Goal: Information Seeking & Learning: Compare options

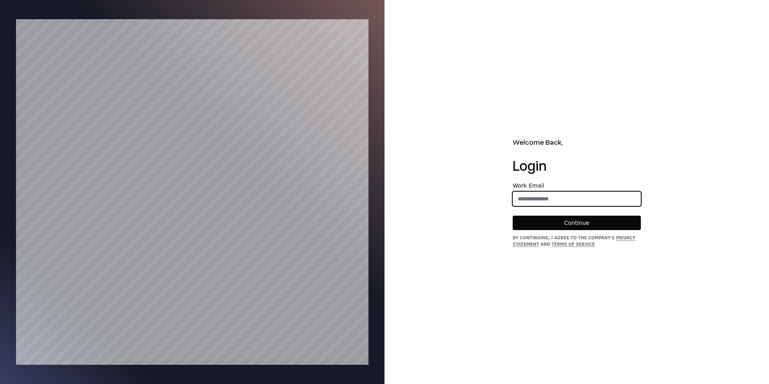
click at [566, 196] on input "email" at bounding box center [576, 198] width 127 height 14
type input "**********"
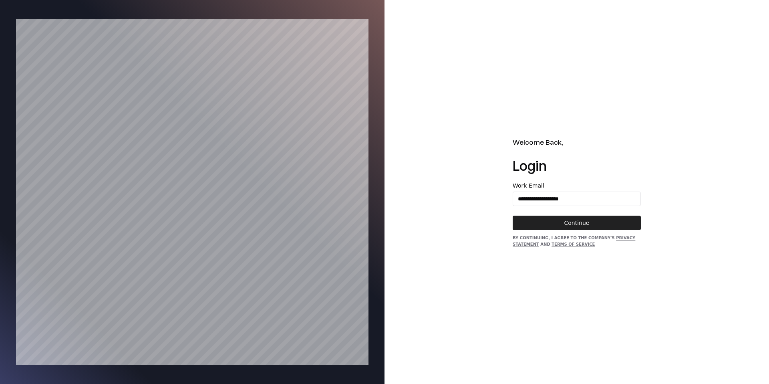
click at [582, 224] on button "Continue" at bounding box center [577, 223] width 128 height 14
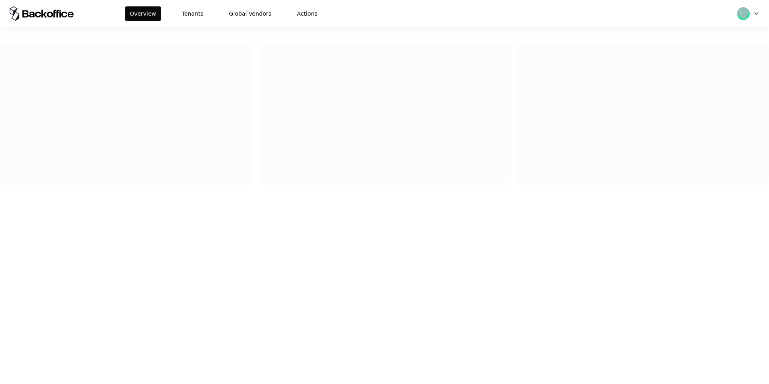
drag, startPoint x: 401, startPoint y: 174, endPoint x: 367, endPoint y: 161, distance: 36.7
click at [400, 174] on div at bounding box center [384, 114] width 252 height 142
drag, startPoint x: 205, startPoint y: 22, endPoint x: 201, endPoint y: 20, distance: 4.6
click at [206, 22] on div "Overview Tenants Global Vendors Actions" at bounding box center [384, 13] width 769 height 27
click at [177, 17] on button "Tenants" at bounding box center [192, 13] width 31 height 14
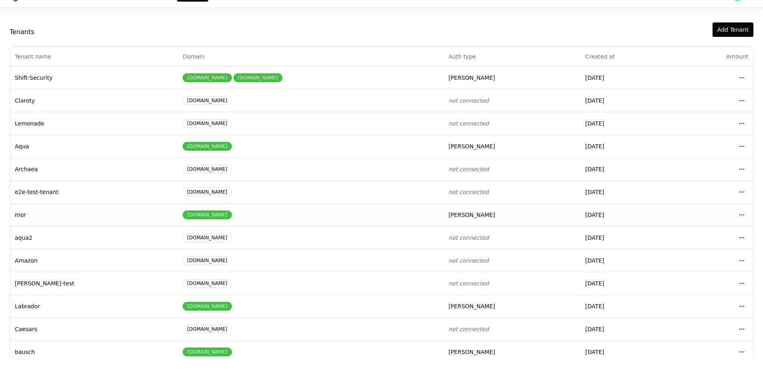
scroll to position [34, 0]
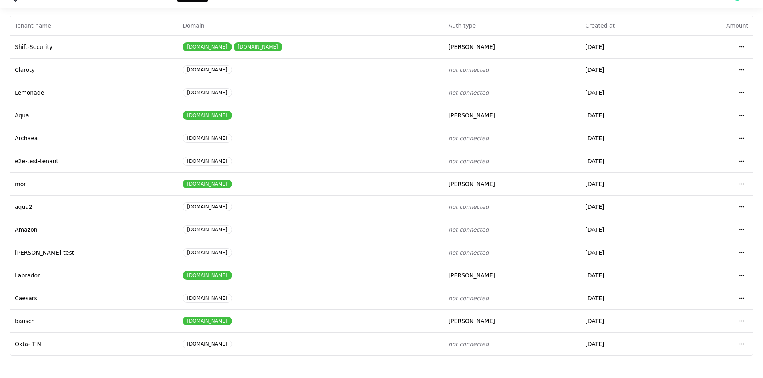
click at [754, 313] on div "Tenant name Domain Auth type Created at Amount Shift-Security pulse-security.io…" at bounding box center [381, 186] width 763 height 340
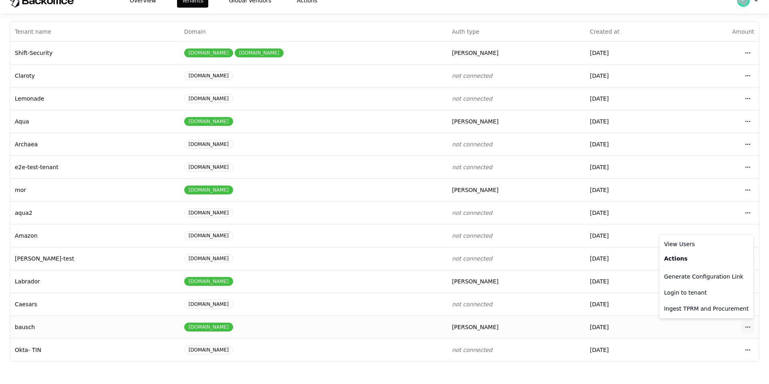
click at [745, 318] on body "Overview Tenants Global Vendors Actions Tenants Add Tenant Tenant name Domain A…" at bounding box center [384, 179] width 769 height 384
click at [709, 288] on div "Login to tenant" at bounding box center [706, 292] width 91 height 16
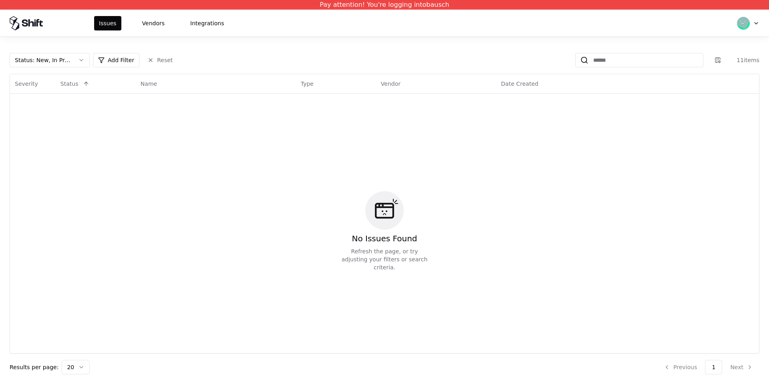
click at [170, 29] on div "Issues Vendors Integrations" at bounding box center [161, 23] width 135 height 14
click at [149, 25] on button "Vendors" at bounding box center [153, 23] width 32 height 14
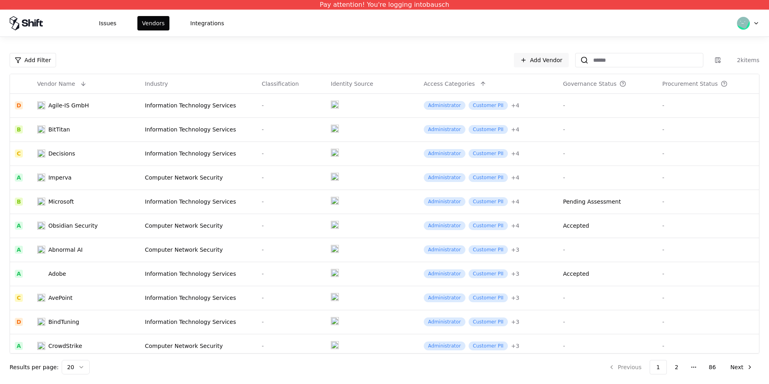
click at [74, 76] on th "Vendor Name" at bounding box center [86, 83] width 108 height 19
click at [11, 82] on th at bounding box center [21, 83] width 22 height 19
click at [13, 83] on th at bounding box center [21, 83] width 22 height 19
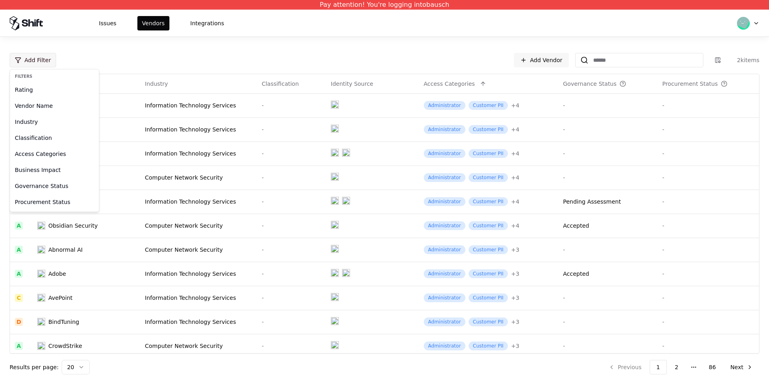
click at [30, 61] on html "Pay attention! You're logging into bausch Issues Vendors Integrations Add Filte…" at bounding box center [384, 192] width 769 height 384
click at [40, 90] on div "Rating" at bounding box center [55, 90] width 86 height 16
click at [47, 152] on div "F Failing" at bounding box center [50, 155] width 76 height 16
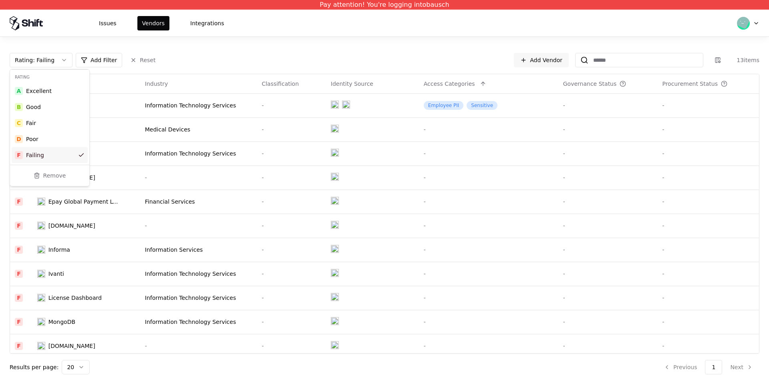
click at [230, 52] on div "Rating : Failing Add Filter Reset Add Vendor 13 items Vendor Name Industry Clas…" at bounding box center [384, 210] width 769 height 347
click at [70, 271] on html "Pay attention! You're logging into bausch Issues Vendors Integrations Rating : …" at bounding box center [384, 192] width 769 height 384
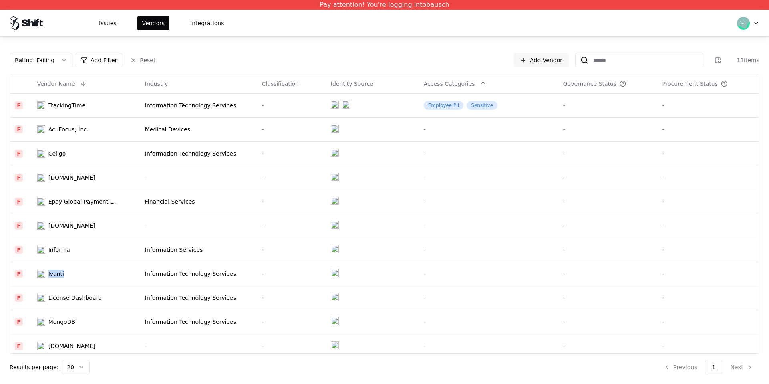
click at [62, 273] on html "Pay attention! You're logging into bausch Issues Vendors Integrations Rating : …" at bounding box center [384, 192] width 769 height 384
click at [55, 273] on html "Pay attention! You're logging into bausch Issues Vendors Integrations Rating : …" at bounding box center [384, 192] width 769 height 384
click at [21, 272] on html "Pay attention! You're logging into bausch Issues Vendors Integrations Rating : …" at bounding box center [384, 192] width 769 height 384
click at [19, 272] on html "Pay attention! You're logging into bausch Issues Vendors Integrations Rating : …" at bounding box center [384, 192] width 769 height 384
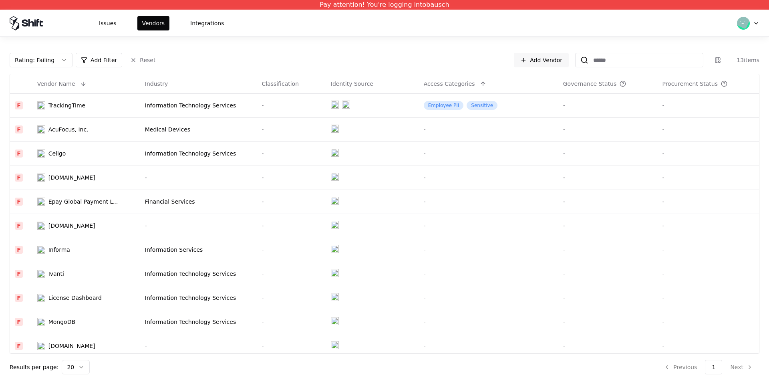
drag, startPoint x: 233, startPoint y: 174, endPoint x: 154, endPoint y: 56, distance: 142.1
click at [232, 167] on html "Pay attention! You're logging into bausch Issues Vendors Integrations Rating : …" at bounding box center [384, 192] width 769 height 384
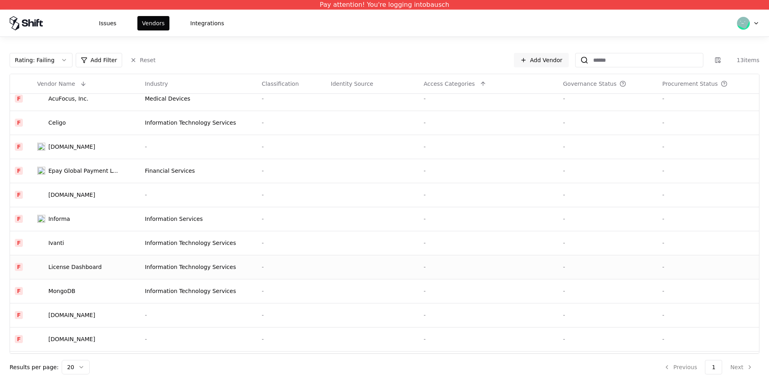
scroll to position [53, 0]
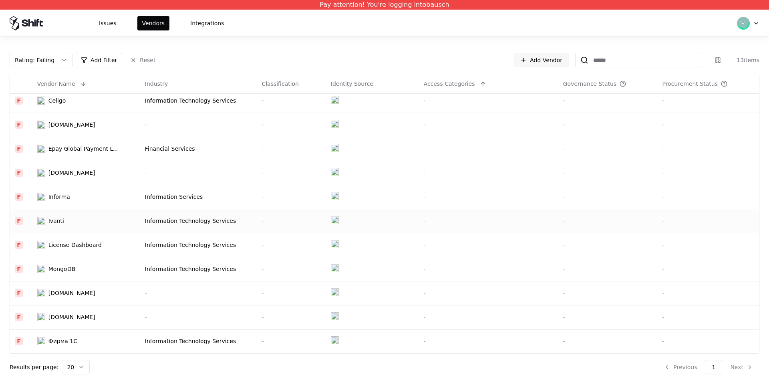
click at [60, 222] on div "Ivanti" at bounding box center [56, 221] width 16 height 8
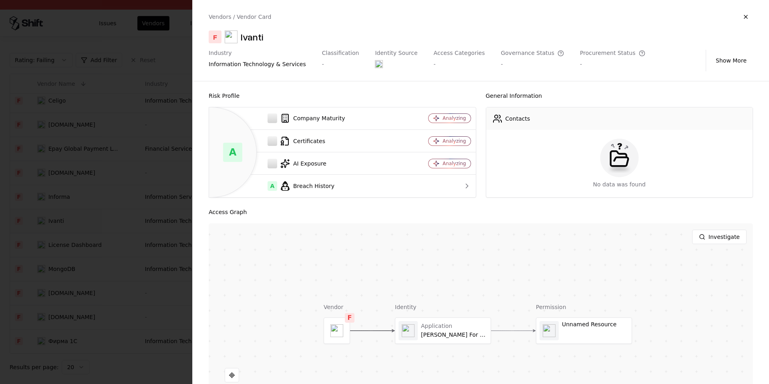
drag, startPoint x: 227, startPoint y: 154, endPoint x: 222, endPoint y: 153, distance: 5.3
click at [225, 153] on div "A" at bounding box center [232, 152] width 19 height 19
click at [232, 150] on div "A" at bounding box center [232, 152] width 19 height 19
click at [97, 157] on div at bounding box center [384, 192] width 769 height 384
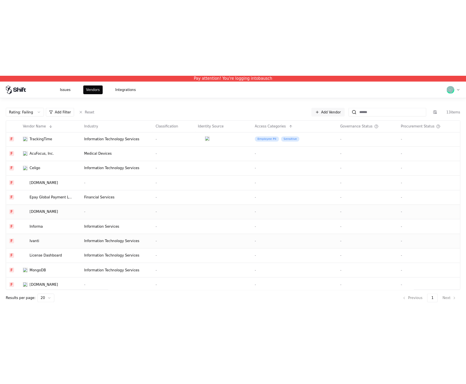
scroll to position [0, 0]
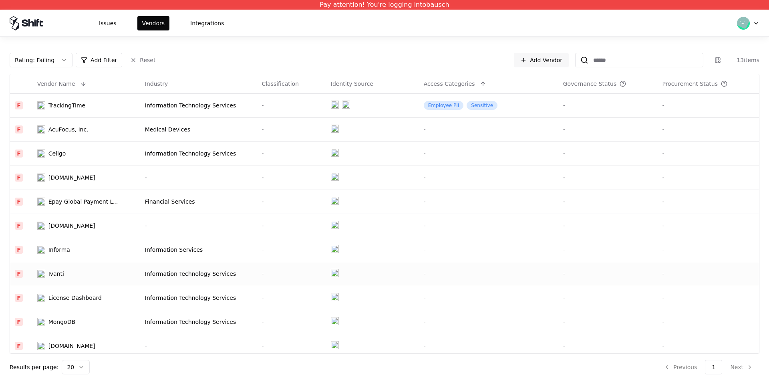
click at [79, 282] on td "Ivanti" at bounding box center [86, 274] width 108 height 24
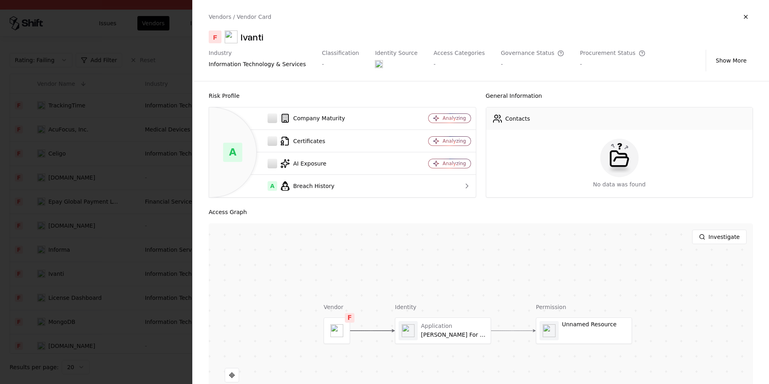
click at [224, 168] on div "A" at bounding box center [233, 152] width 48 height 91
click at [228, 151] on div "A" at bounding box center [232, 152] width 19 height 19
click at [447, 162] on div "Analyzing" at bounding box center [454, 163] width 23 height 6
click at [136, 150] on div at bounding box center [384, 192] width 769 height 384
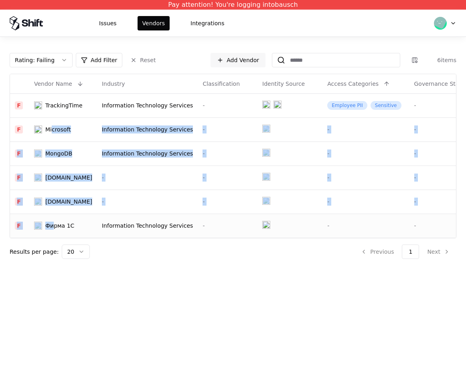
drag, startPoint x: 51, startPoint y: 126, endPoint x: 54, endPoint y: 230, distance: 103.8
click at [54, 230] on tbody "F TrackingTime Information Technology Services - Employee PII Sensitive - - F M…" at bounding box center [296, 165] width 572 height 144
click at [54, 228] on div "Фирма 1C" at bounding box center [59, 226] width 29 height 8
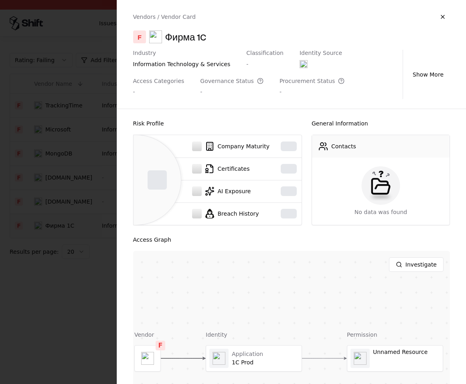
click at [54, 237] on div at bounding box center [233, 192] width 466 height 384
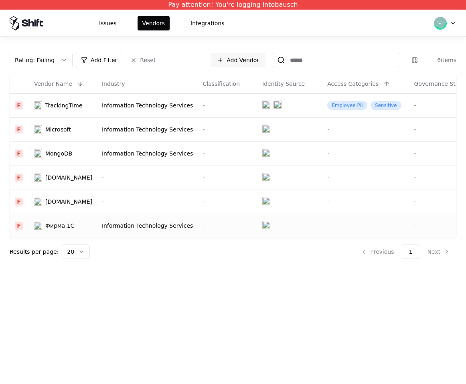
click at [130, 265] on div "Rating : Failing Add Filter Reset Add Vendor 6 items Vendor Name Industry Class…" at bounding box center [233, 153] width 466 height 232
click at [77, 251] on html "Pay attention! You're logging into bausch Issues Vendors Integrations Rating : …" at bounding box center [233, 192] width 466 height 384
click at [82, 252] on html "Pay attention! You're logging into bausch Issues Vendors Integrations Rating : …" at bounding box center [233, 192] width 466 height 384
click at [132, 63] on button "Reset" at bounding box center [142, 60] width 35 height 14
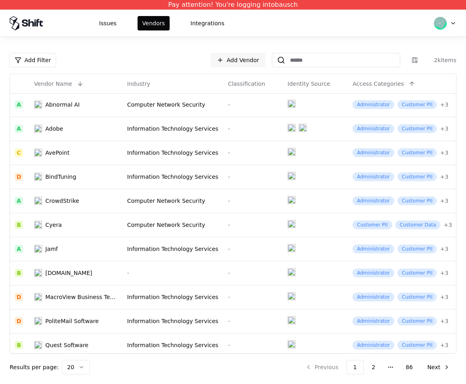
click at [66, 357] on div "Add Filter Add Vendor 2k items Vendor Name Industry Classification Identity Sou…" at bounding box center [233, 213] width 446 height 321
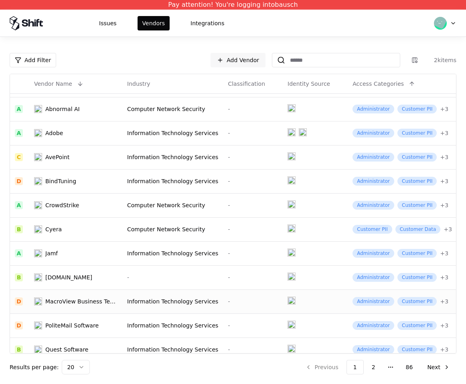
scroll to position [227, 0]
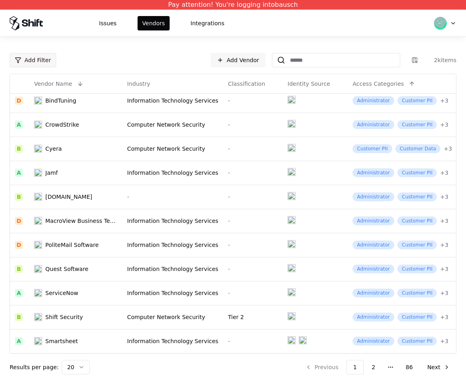
click at [30, 62] on html "Pay attention! You're logging into bausch Issues Vendors Integrations Add Filte…" at bounding box center [233, 192] width 466 height 384
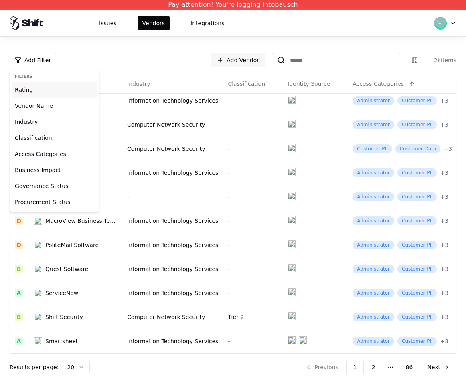
click at [67, 93] on div "Rating" at bounding box center [55, 90] width 86 height 16
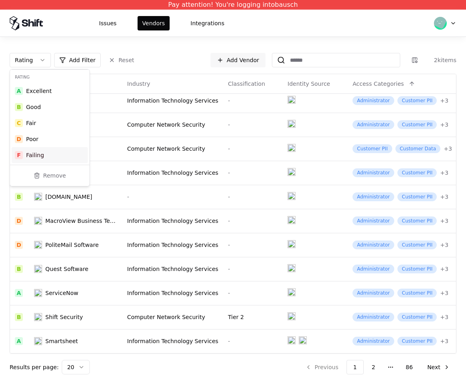
click at [42, 153] on div "F Failing" at bounding box center [50, 155] width 76 height 16
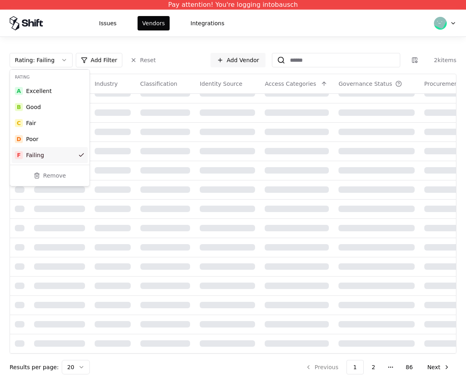
scroll to position [131, 0]
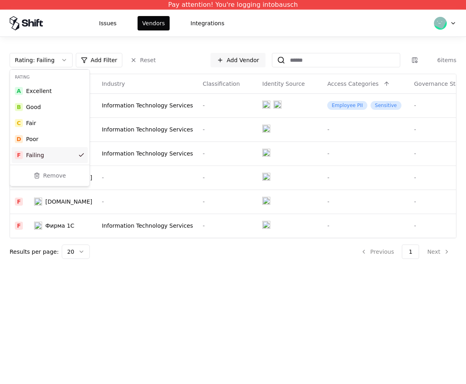
click at [156, 268] on div "Rating : Failing Add Filter Reset Add Vendor 6 items Vendor Name Industry Class…" at bounding box center [233, 153] width 466 height 232
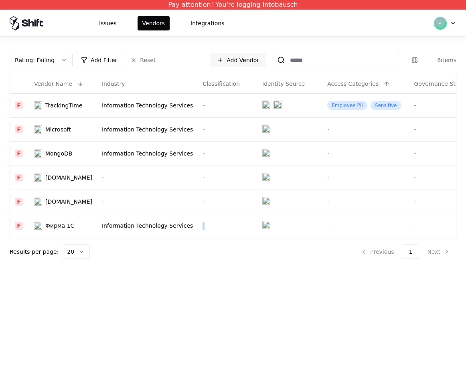
drag, startPoint x: 132, startPoint y: 237, endPoint x: 216, endPoint y: 234, distance: 84.2
click at [216, 234] on html "Pay attention! You're logging into bausch Issues Vendors Integrations Rating : …" at bounding box center [233, 192] width 466 height 384
drag, startPoint x: 190, startPoint y: 239, endPoint x: 2, endPoint y: 201, distance: 192.1
click at [0, 201] on html "Pay attention! You're logging into bausch Issues Vendors Integrations Rating : …" at bounding box center [233, 192] width 466 height 384
click at [216, 250] on html "Pay attention! You're logging into bausch Issues Vendors Integrations Rating : …" at bounding box center [233, 192] width 466 height 384
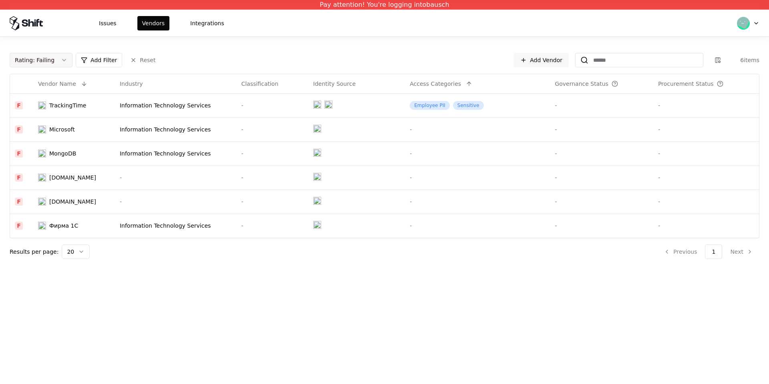
click at [32, 64] on button "Rating : Failing" at bounding box center [41, 60] width 63 height 14
click at [48, 140] on div "D Poor" at bounding box center [50, 139] width 76 height 16
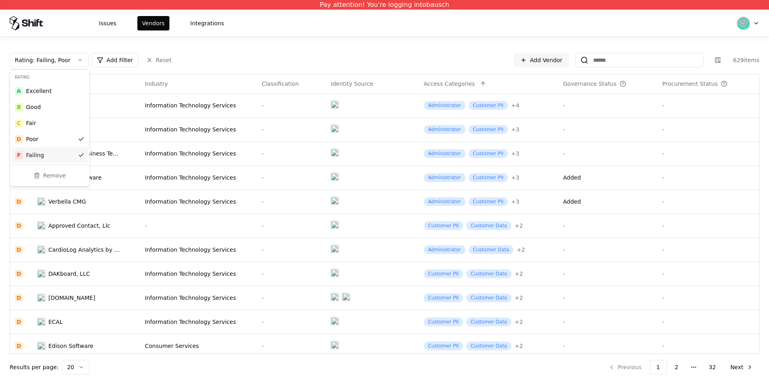
click at [223, 67] on html "Pay attention! You're logging into bausch Issues Vendors Integrations Rating : …" at bounding box center [384, 192] width 769 height 384
drag, startPoint x: 54, startPoint y: 70, endPoint x: 56, endPoint y: 65, distance: 5.2
click at [54, 71] on div "Rating : Failing, Poor Add Filter Reset Add Vendor 629 items Vendor Name Indust…" at bounding box center [385, 213] width 750 height 321
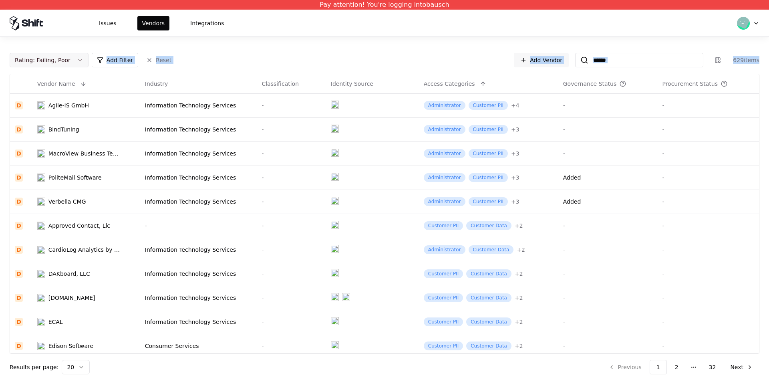
click at [60, 58] on div "Rating : Failing, Poor" at bounding box center [43, 60] width 56 height 8
click at [57, 161] on div "F Failing" at bounding box center [50, 155] width 76 height 16
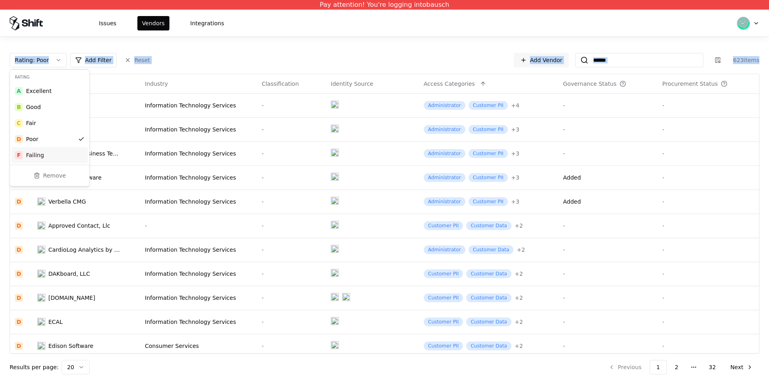
click at [60, 147] on div "D Poor" at bounding box center [50, 139] width 76 height 16
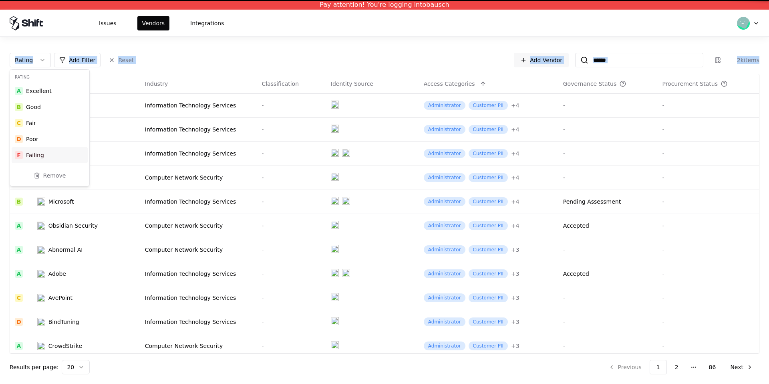
click at [60, 152] on div "F Failing" at bounding box center [50, 155] width 76 height 16
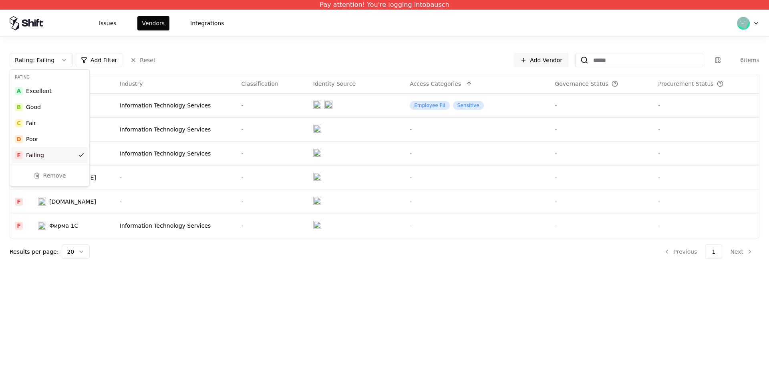
click at [226, 34] on html "Pay attention! You're logging into bausch Issues Vendors Integrations Rating : …" at bounding box center [384, 192] width 769 height 384
click at [52, 163] on td "MongoDB" at bounding box center [74, 153] width 82 height 24
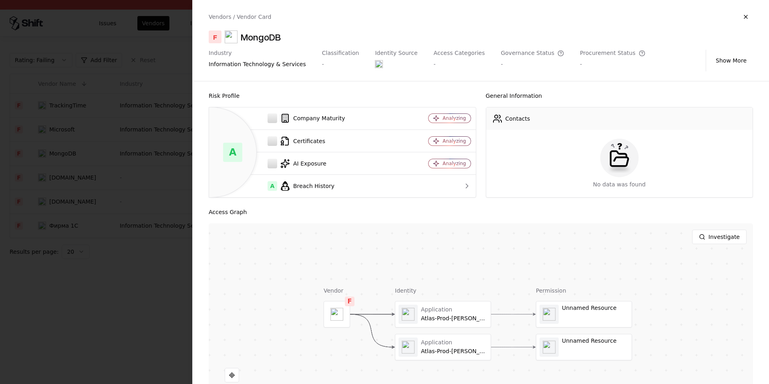
click at [229, 150] on div "A" at bounding box center [232, 152] width 19 height 19
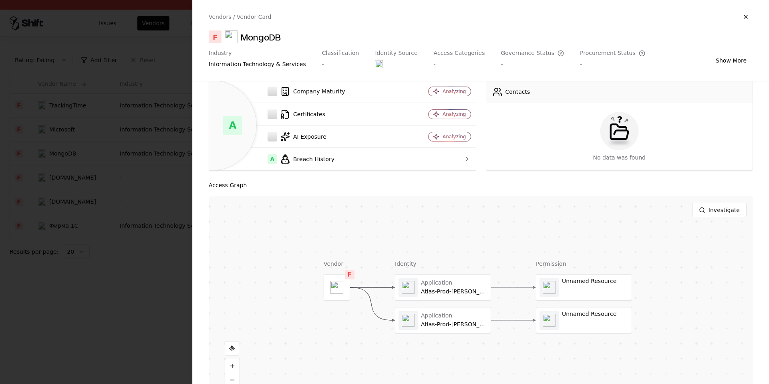
scroll to position [49, 0]
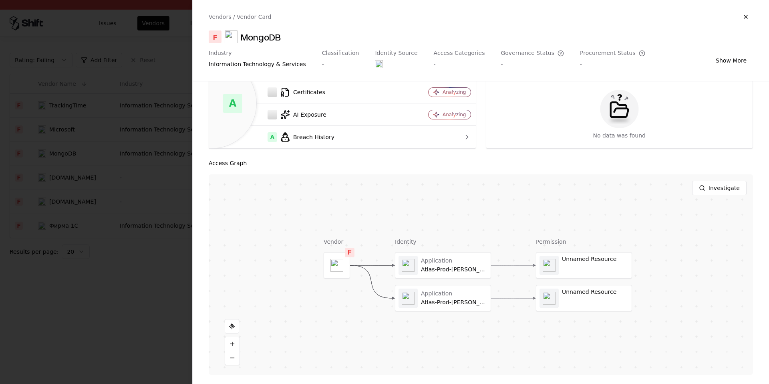
click at [113, 226] on div at bounding box center [384, 192] width 769 height 384
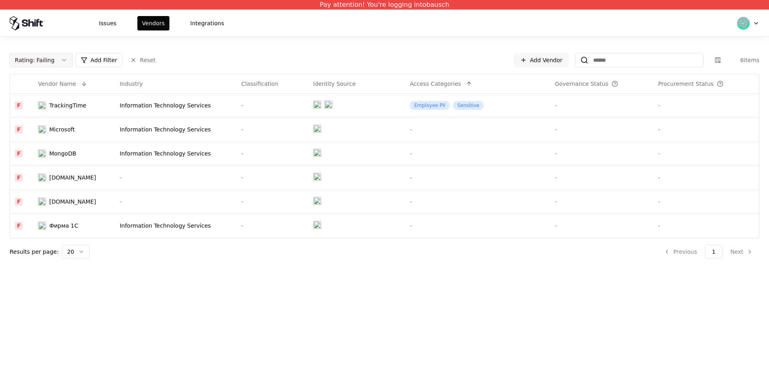
click at [44, 52] on div "Rating : Failing Add Filter Reset Add Vendor 6 items Vendor Name Industry Class…" at bounding box center [384, 153] width 769 height 232
click at [42, 64] on button "Rating : Failing" at bounding box center [41, 60] width 63 height 14
click at [41, 145] on div "D Poor" at bounding box center [50, 139] width 76 height 16
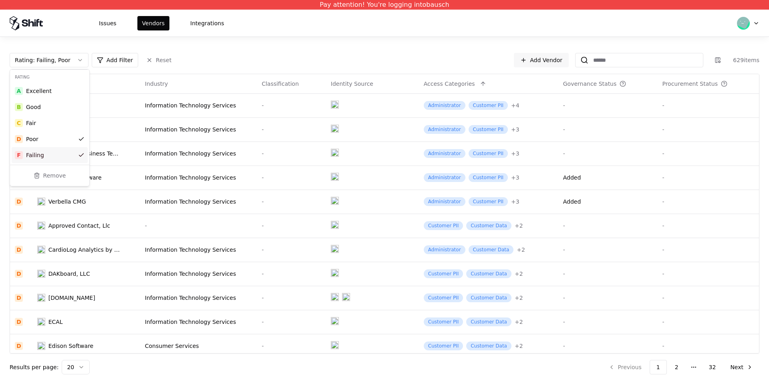
click at [75, 165] on div "Rating A Excellent B Good C Fair D Poor F Failing Remove" at bounding box center [49, 127] width 79 height 117
click at [78, 155] on div "F Failing" at bounding box center [50, 155] width 76 height 16
click at [225, 56] on html "Pay attention! You're logging into bausch Issues Vendors Integrations Rating : …" at bounding box center [384, 192] width 769 height 384
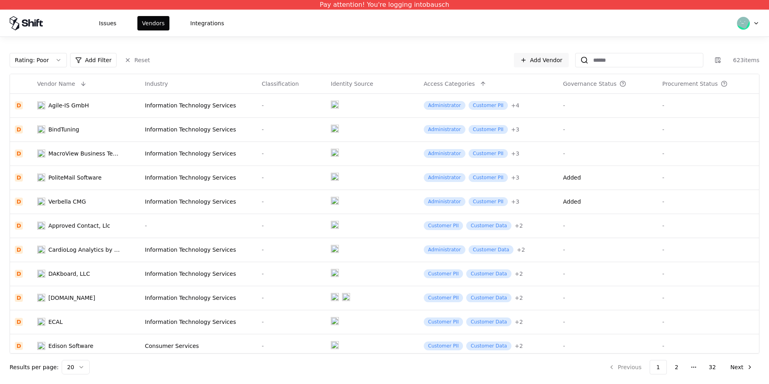
click at [48, 74] on div "Vendor Name Industry Classification Identity Source Access Categories Governanc…" at bounding box center [385, 214] width 750 height 280
click at [50, 68] on div "Rating : Poor Add Filter Reset Add Vendor 623 items Vendor Name Industry Classi…" at bounding box center [385, 213] width 750 height 321
click at [46, 67] on button "Rating : Poor" at bounding box center [38, 60] width 57 height 14
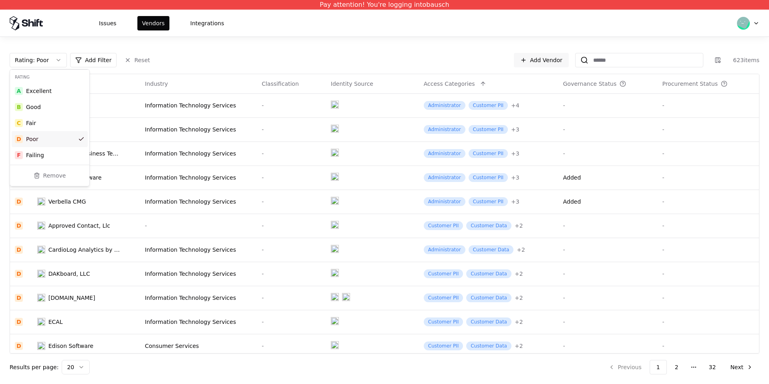
click at [59, 137] on div "D Poor" at bounding box center [50, 139] width 76 height 16
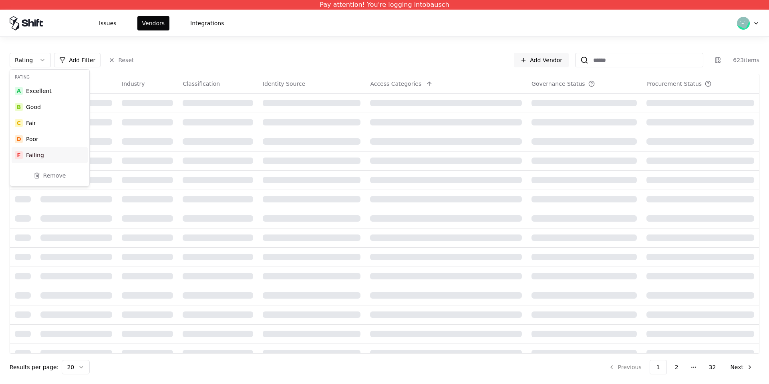
click at [61, 152] on div "F Failing" at bounding box center [50, 155] width 76 height 16
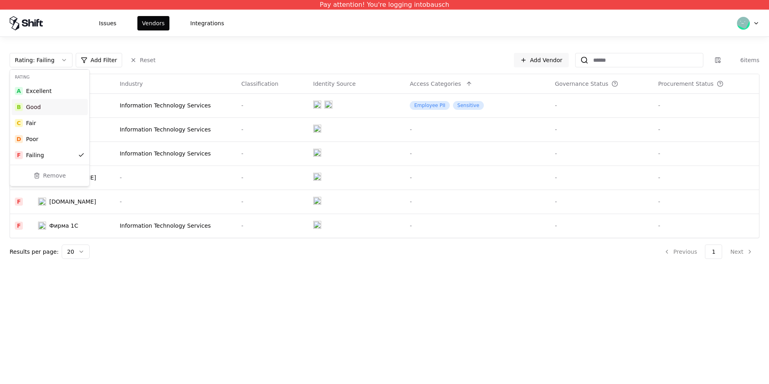
click at [242, 55] on html "Pay attention! You're logging into bausch Issues Vendors Integrations Rating : …" at bounding box center [384, 192] width 769 height 384
click at [85, 255] on html "Pay attention! You're logging into bausch Issues Vendors Integrations Rating : …" at bounding box center [384, 192] width 769 height 384
click at [73, 242] on div "Rating : Failing Add Filter Reset Add Vendor 6 items Vendor Name Industry Class…" at bounding box center [385, 156] width 750 height 206
click at [77, 246] on html "Pay attention! You're logging into bausch Issues Vendors Integrations Rating : …" at bounding box center [384, 192] width 769 height 384
click at [61, 63] on button "Rating : Failing" at bounding box center [41, 60] width 63 height 14
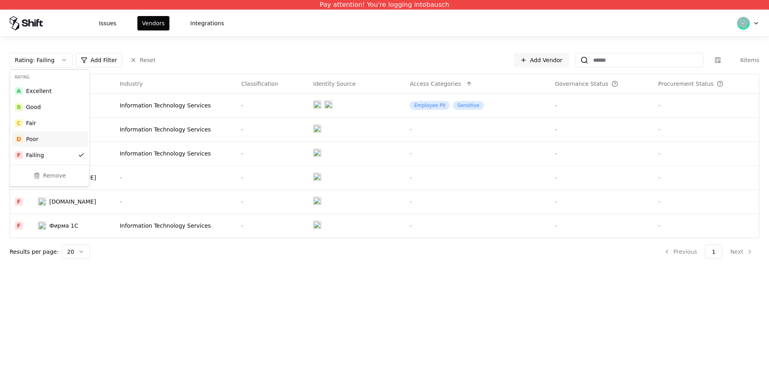
click at [49, 141] on div "D Poor" at bounding box center [50, 139] width 76 height 16
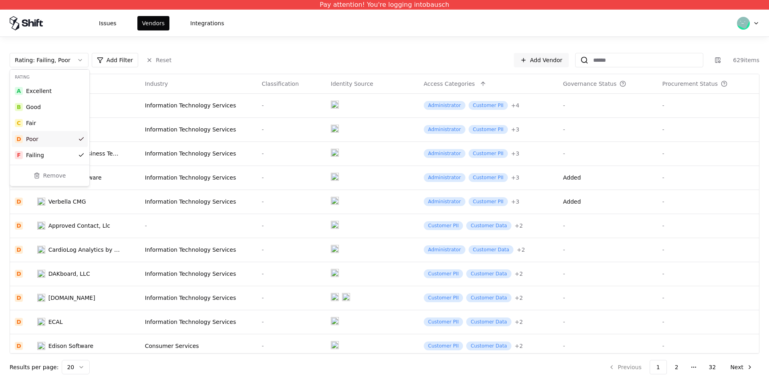
click at [398, 23] on html "Pay attention! You're logging into bausch Issues Vendors Integrations Rating : …" at bounding box center [384, 192] width 769 height 384
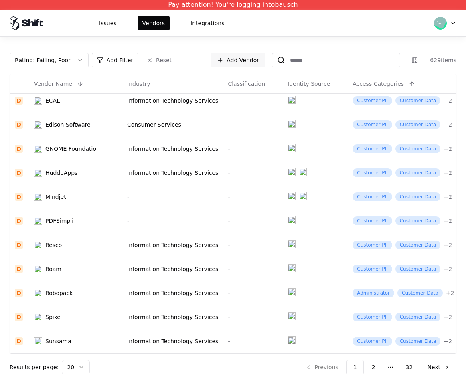
scroll to position [125, 0]
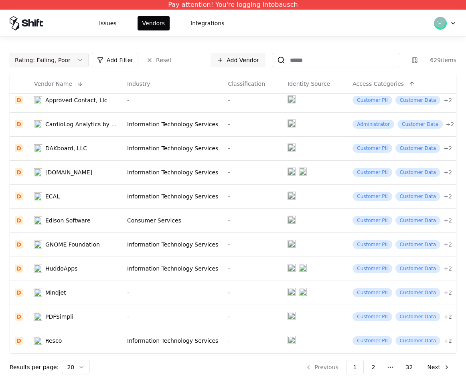
click at [67, 60] on button "Rating : Failing, Poor" at bounding box center [49, 60] width 79 height 14
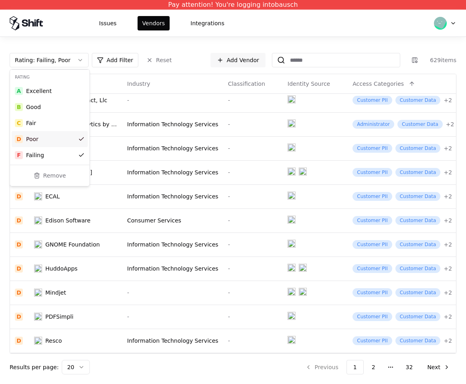
click at [71, 137] on div "D Poor" at bounding box center [50, 139] width 76 height 16
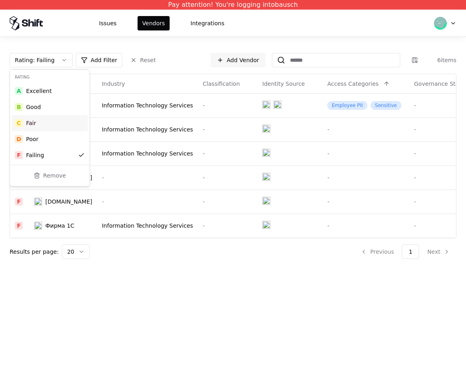
click at [196, 60] on html "Pay attention! You're logging into bausch Issues Vendors Integrations Rating : …" at bounding box center [233, 192] width 466 height 384
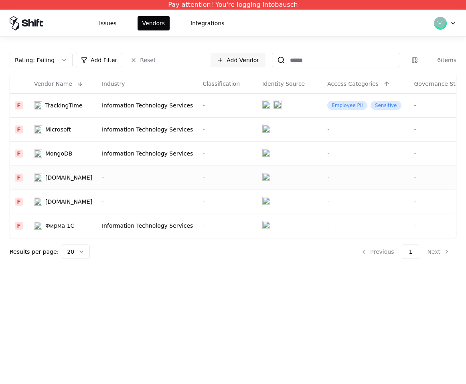
click at [58, 179] on div "Perforce.com" at bounding box center [68, 177] width 47 height 8
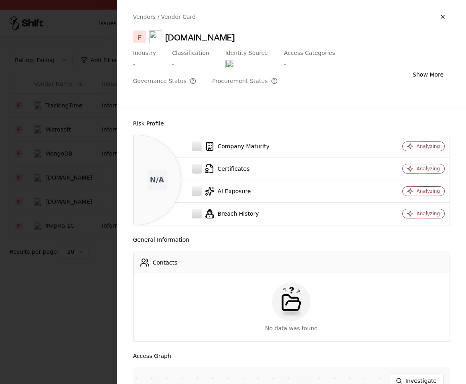
click at [90, 250] on div at bounding box center [233, 192] width 466 height 384
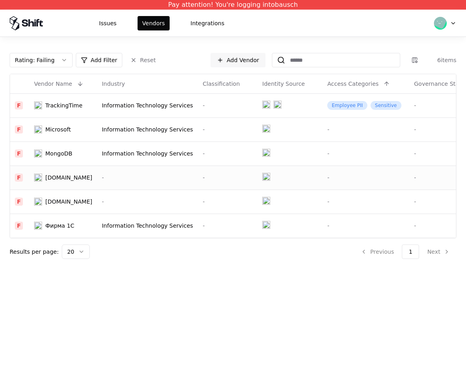
click at [64, 170] on td "Perforce.com" at bounding box center [63, 177] width 68 height 24
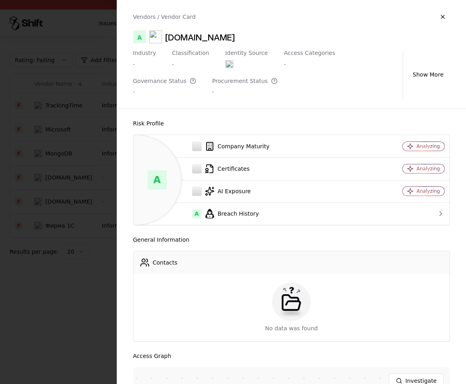
click at [97, 185] on div at bounding box center [233, 192] width 466 height 384
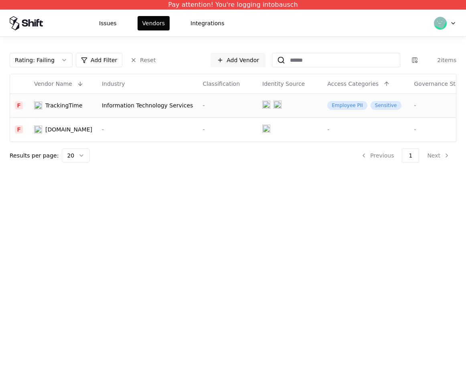
click at [65, 107] on div "TrackingTime" at bounding box center [63, 105] width 37 height 8
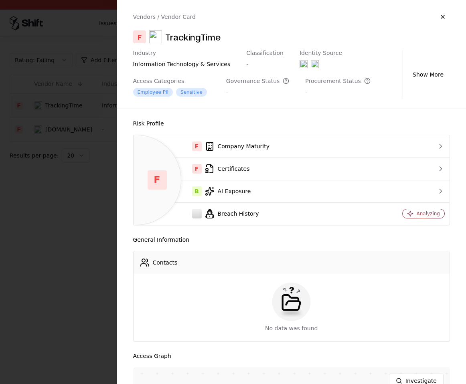
click at [64, 193] on div at bounding box center [233, 192] width 466 height 384
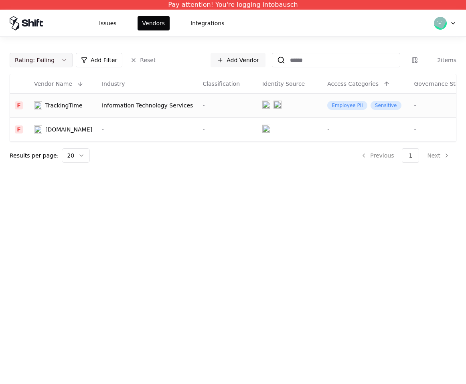
click at [62, 62] on button "Rating : Failing" at bounding box center [41, 60] width 63 height 14
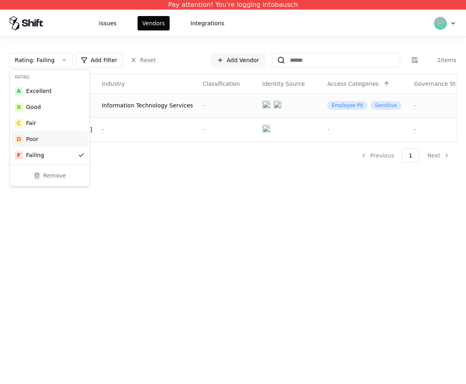
click at [38, 141] on div "D Poor" at bounding box center [50, 139] width 76 height 16
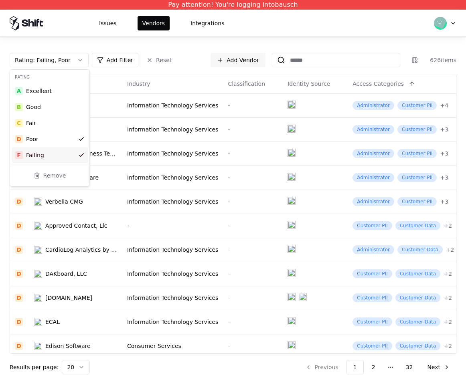
click at [47, 141] on div "D Poor" at bounding box center [50, 139] width 76 height 16
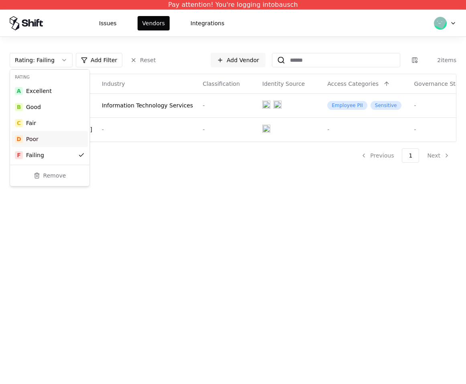
click at [175, 200] on html "Pay attention! You're logging into bausch Issues Vendors Integrations Rating : …" at bounding box center [233, 192] width 466 height 384
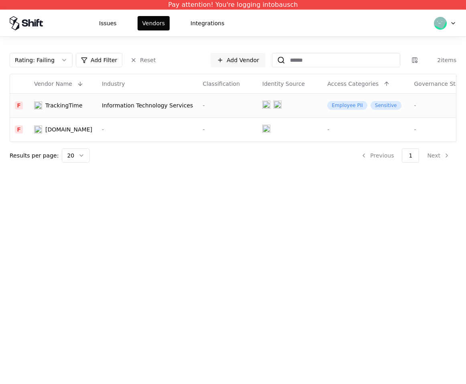
click at [32, 115] on td "TrackingTime" at bounding box center [63, 105] width 68 height 24
click at [44, 123] on td "Polist.ru" at bounding box center [63, 129] width 68 height 24
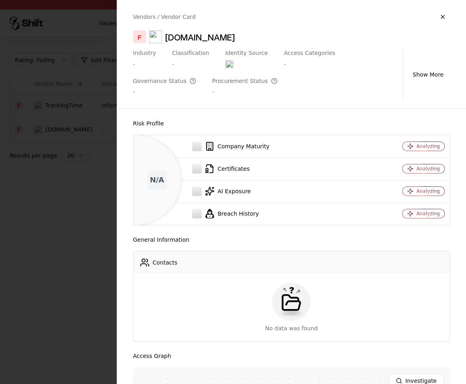
click at [88, 204] on div at bounding box center [233, 192] width 466 height 384
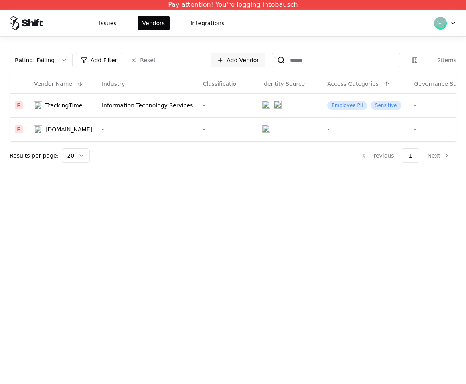
click at [68, 87] on div "Vendor Name" at bounding box center [53, 84] width 38 height 8
click at [75, 84] on button at bounding box center [80, 84] width 10 height 10
click at [75, 83] on button at bounding box center [80, 84] width 10 height 10
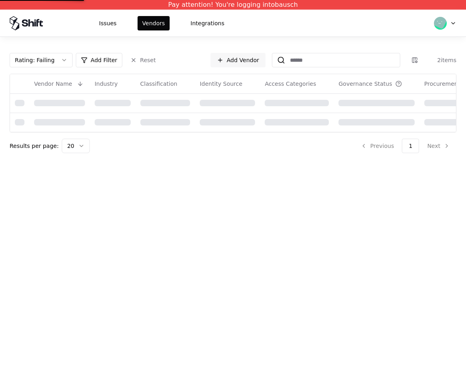
click at [43, 60] on div "Rating : Failing" at bounding box center [35, 60] width 40 height 8
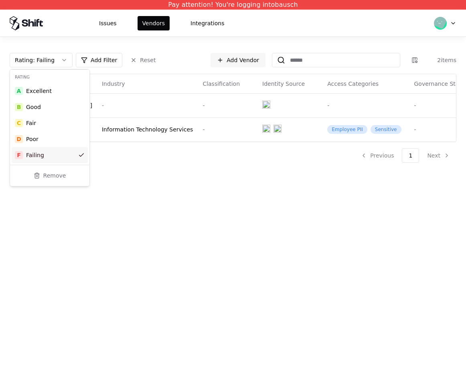
click at [46, 161] on div "F Failing" at bounding box center [50, 155] width 76 height 16
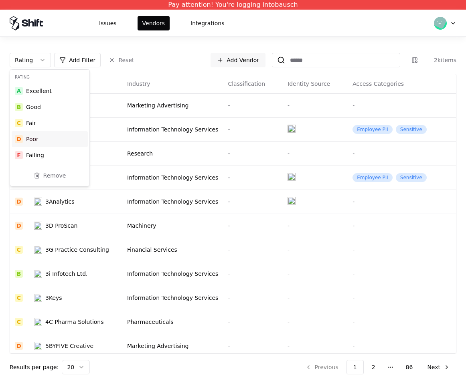
click at [48, 143] on div "D Poor" at bounding box center [50, 139] width 76 height 16
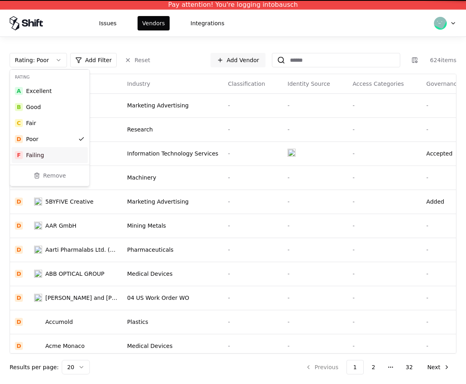
click at [276, 165] on html "Pay attention! You're logging into bausch Issues Vendors Integrations Rating : …" at bounding box center [233, 192] width 466 height 384
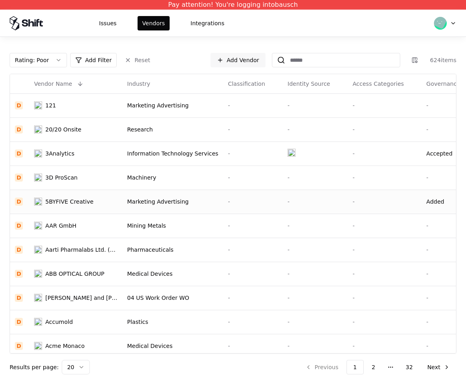
click at [54, 202] on div "5BYFIVE Creative" at bounding box center [69, 202] width 48 height 8
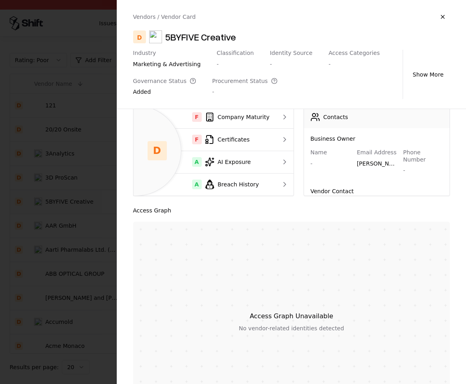
scroll to position [29, 0]
click at [74, 207] on div at bounding box center [233, 192] width 466 height 384
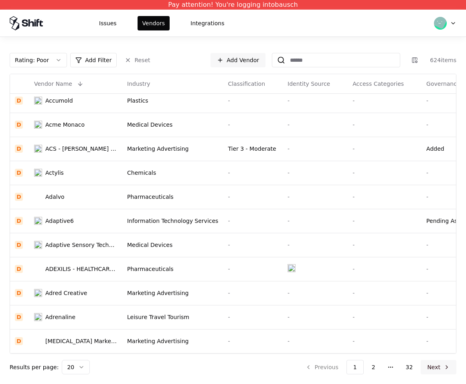
click at [441, 368] on button "Next" at bounding box center [438, 367] width 36 height 14
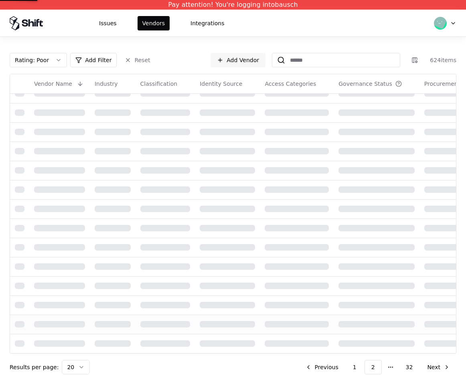
scroll to position [227, 0]
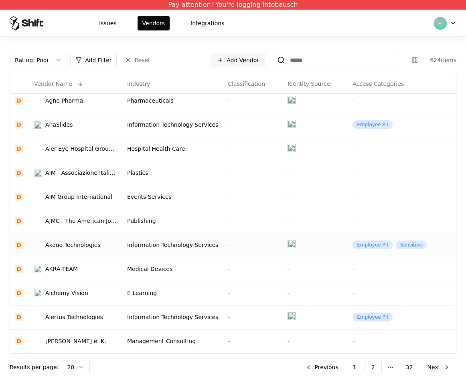
click at [49, 241] on div "Akouo Technologies" at bounding box center [72, 245] width 55 height 8
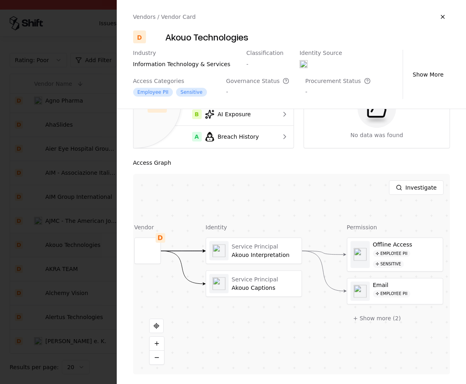
scroll to position [0, 0]
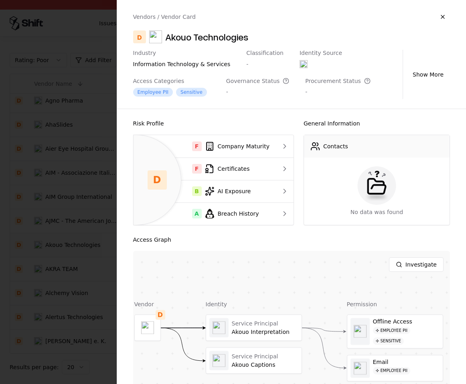
click at [106, 222] on div at bounding box center [233, 192] width 466 height 384
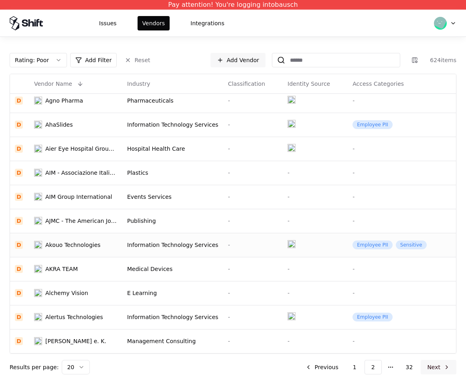
click at [441, 370] on button "Next" at bounding box center [438, 367] width 36 height 14
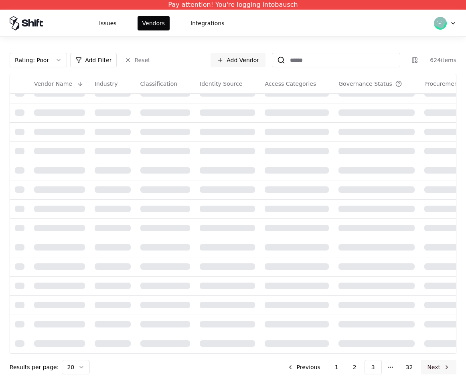
click at [441, 370] on button "Next" at bounding box center [438, 367] width 36 height 14
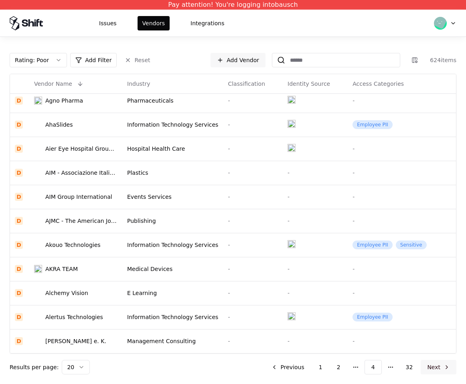
click at [441, 370] on button "Next" at bounding box center [438, 367] width 36 height 14
click at [438, 365] on button "Next" at bounding box center [438, 367] width 36 height 14
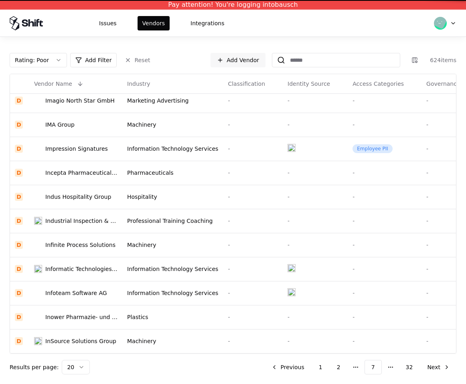
click at [0, 146] on div "Rating : Poor Add Filter Reset Add Vendor 624 items Vendor Name Industry Classi…" at bounding box center [233, 213] width 466 height 321
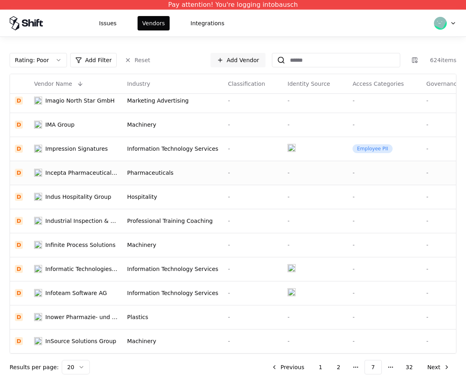
click at [67, 161] on td "Incepta Pharmaceuticals Ltd." at bounding box center [75, 173] width 93 height 24
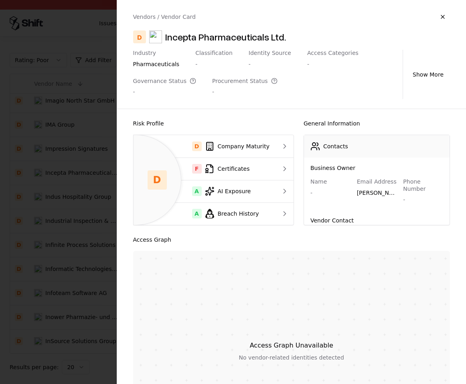
click at [73, 192] on div at bounding box center [233, 192] width 466 height 384
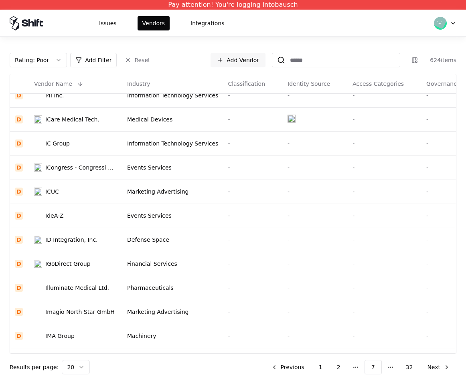
scroll to position [50, 0]
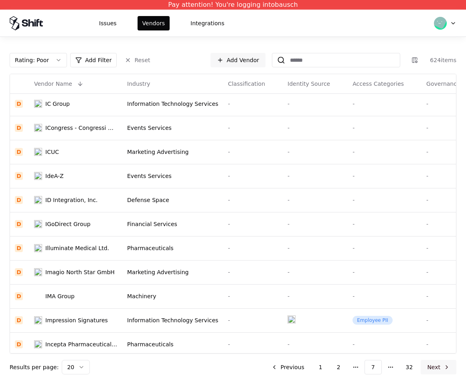
click at [433, 368] on button "Next" at bounding box center [438, 367] width 36 height 14
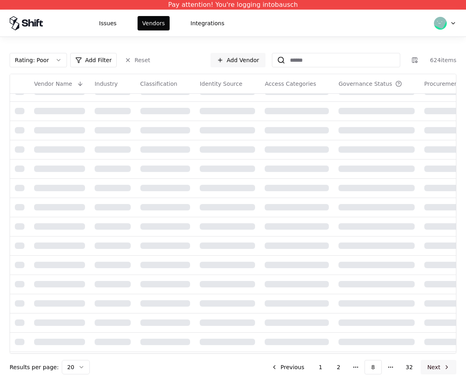
click at [433, 368] on button "Next" at bounding box center [438, 367] width 36 height 14
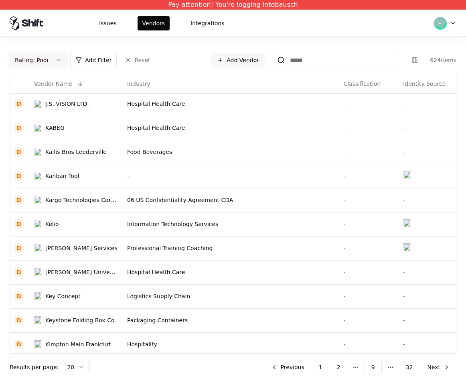
click at [39, 57] on div "Rating : Poor" at bounding box center [32, 60] width 34 height 8
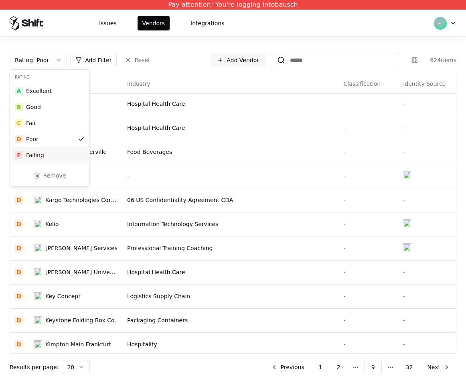
click at [44, 139] on div "D Poor" at bounding box center [50, 139] width 76 height 16
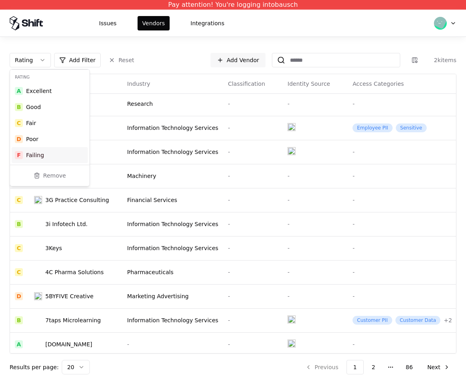
click at [46, 149] on div "F Failing" at bounding box center [50, 155] width 76 height 16
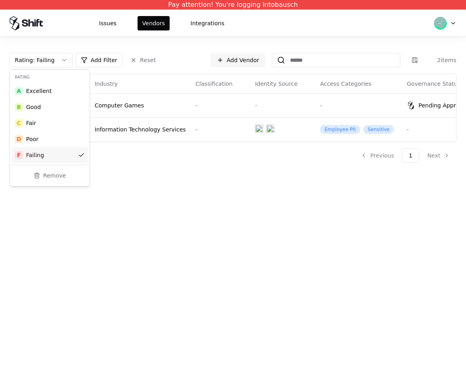
click at [55, 202] on html "Pay attention! You're logging into bausch Issues Vendors Integrations Rating : …" at bounding box center [233, 192] width 466 height 384
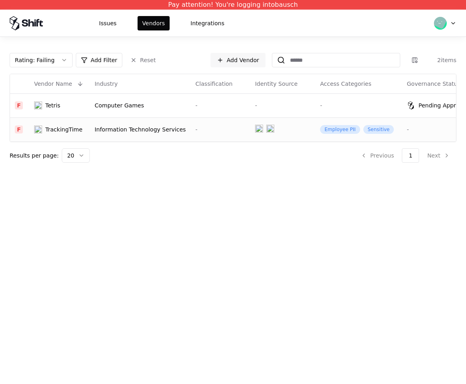
click at [70, 132] on div "TrackingTime" at bounding box center [63, 129] width 37 height 8
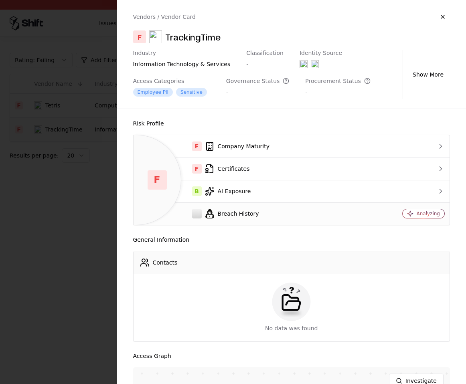
click at [197, 207] on td "Breach History" at bounding box center [248, 213] width 231 height 22
click at [66, 187] on div at bounding box center [233, 192] width 466 height 384
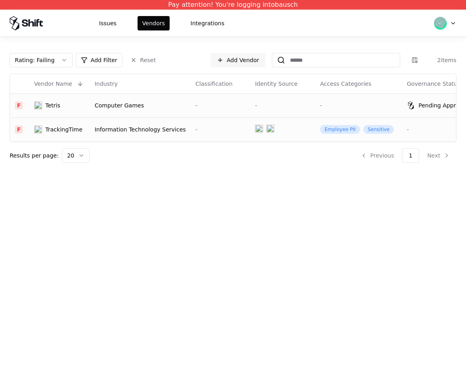
click at [42, 104] on div "Tetris" at bounding box center [59, 105] width 51 height 8
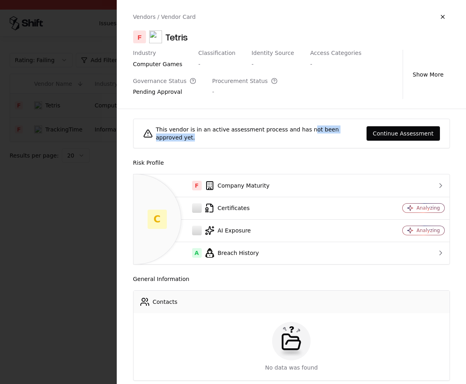
drag, startPoint x: 306, startPoint y: 127, endPoint x: 254, endPoint y: 135, distance: 52.6
click at [254, 135] on div "This vendor is in an active assessment process and has not been approved yet." at bounding box center [258, 133] width 204 height 16
click at [253, 137] on div "This vendor is in an active assessment process and has not been approved yet." at bounding box center [258, 133] width 204 height 16
click at [85, 177] on div at bounding box center [233, 192] width 466 height 384
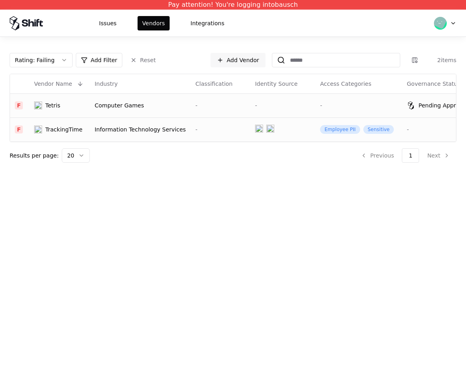
click at [54, 107] on div "Tetris" at bounding box center [52, 105] width 15 height 8
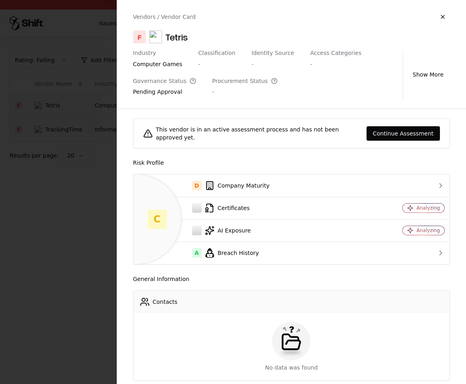
click at [101, 190] on div at bounding box center [233, 192] width 466 height 384
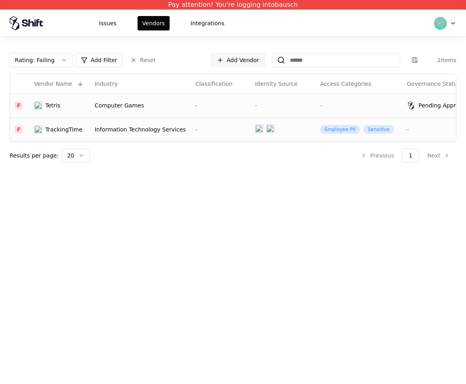
click at [54, 106] on div "Tetris" at bounding box center [52, 105] width 15 height 8
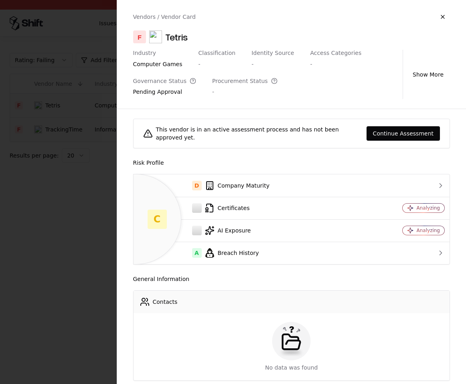
click at [61, 200] on div at bounding box center [233, 192] width 466 height 384
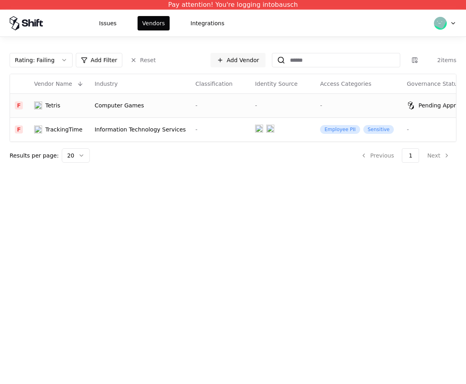
click at [50, 105] on div "Tetris" at bounding box center [52, 105] width 15 height 8
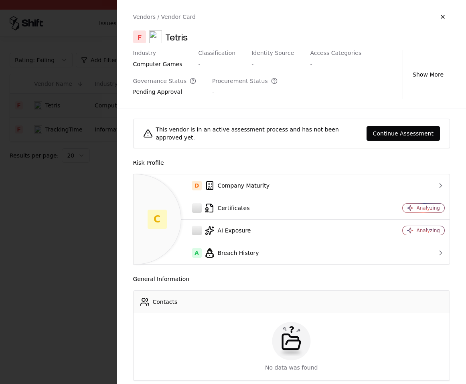
click at [95, 206] on div at bounding box center [233, 192] width 466 height 384
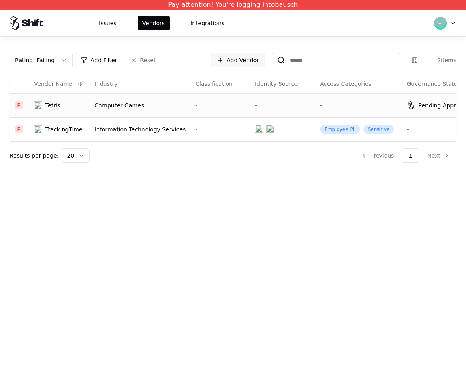
click at [403, 160] on ul "Previous 1 Next" at bounding box center [405, 155] width 102 height 14
click at [49, 56] on button "Rating : Failing" at bounding box center [41, 60] width 63 height 14
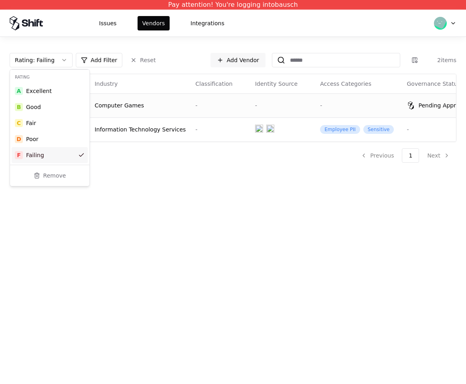
click at [69, 150] on div "F Failing" at bounding box center [50, 155] width 76 height 16
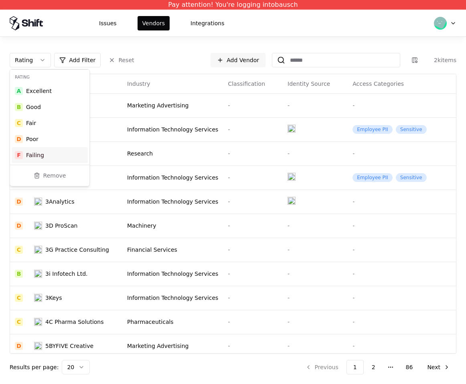
click at [218, 77] on html "Pay attention! You're logging into bausch Issues Vendors Integrations Rating Ad…" at bounding box center [233, 192] width 466 height 384
